Goal: Check status: Check status

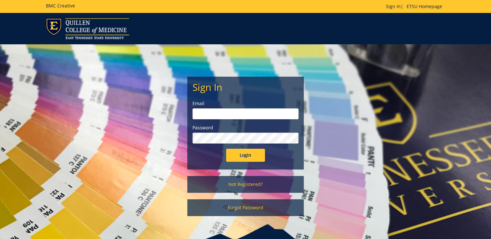
type input "ditcharo@etsu.edu"
click at [247, 152] on input "Login" at bounding box center [245, 155] width 39 height 13
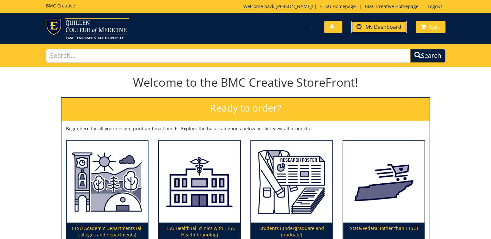
click at [372, 29] on span "My Dashboard" at bounding box center [383, 26] width 36 height 7
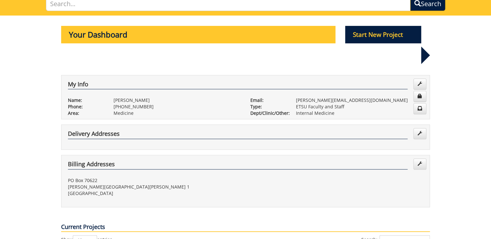
scroll to position [155, 0]
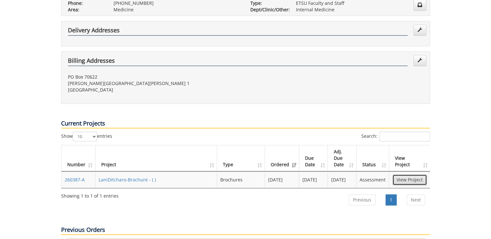
click at [413, 174] on link "View Project" at bounding box center [409, 179] width 35 height 11
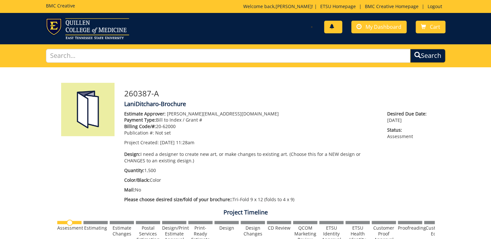
click at [334, 24] on span at bounding box center [331, 26] width 5 height 5
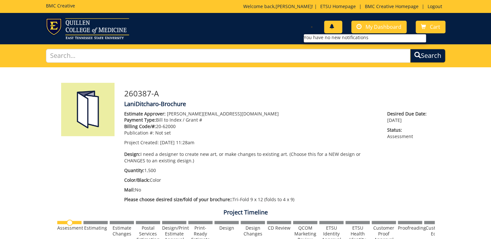
click at [334, 24] on span at bounding box center [331, 26] width 5 height 5
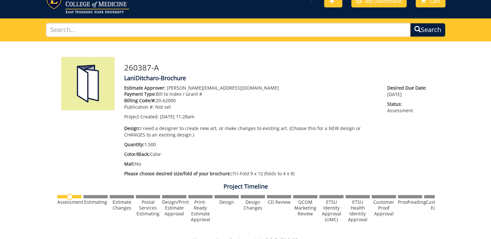
scroll to position [52, 0]
